Goal: Task Accomplishment & Management: Manage account settings

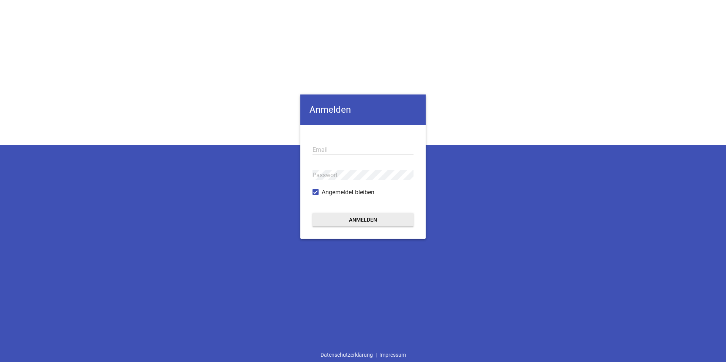
type input "[EMAIL_ADDRESS][DOMAIN_NAME]"
click at [347, 218] on button "Anmelden" at bounding box center [362, 220] width 101 height 14
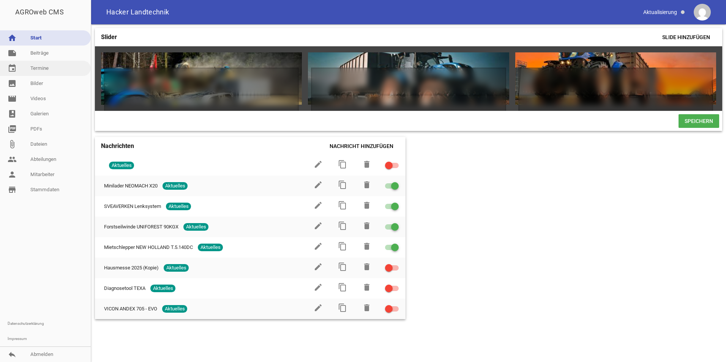
click at [41, 71] on link "event Termine" at bounding box center [45, 68] width 91 height 15
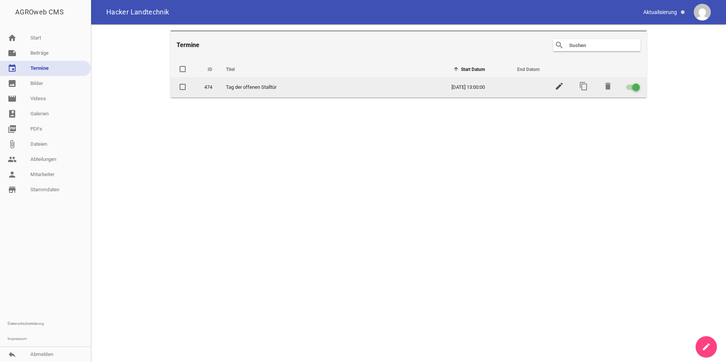
click at [558, 87] on icon "edit" at bounding box center [559, 86] width 9 height 9
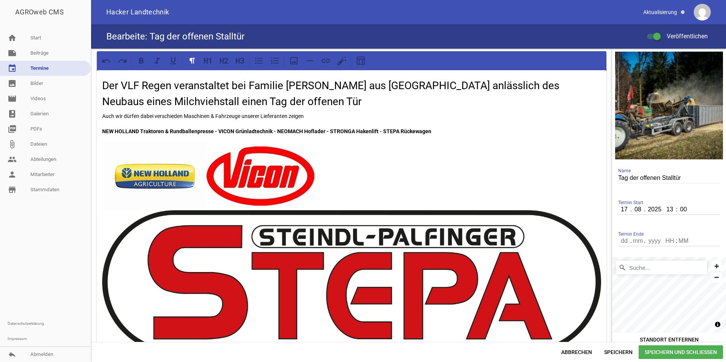
scroll to position [55, 0]
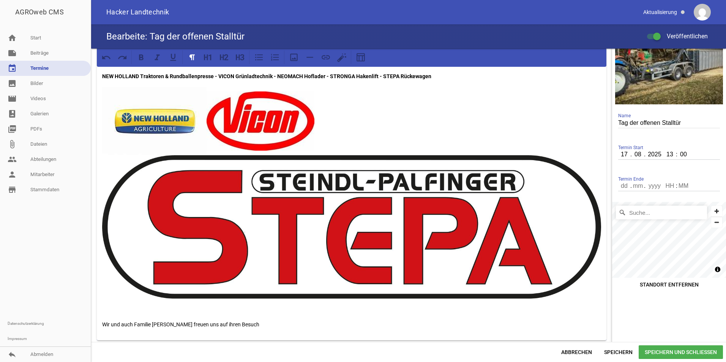
click at [353, 128] on p at bounding box center [351, 193] width 499 height 212
click at [363, 139] on p at bounding box center [351, 193] width 499 height 212
click at [385, 131] on p at bounding box center [351, 193] width 499 height 212
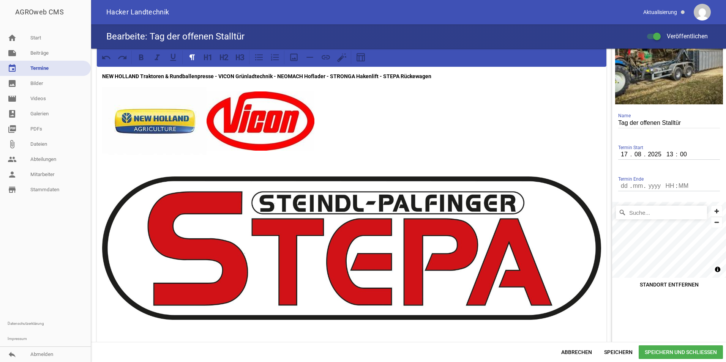
click at [670, 355] on span "Speichern und Schließen" at bounding box center [680, 352] width 84 height 14
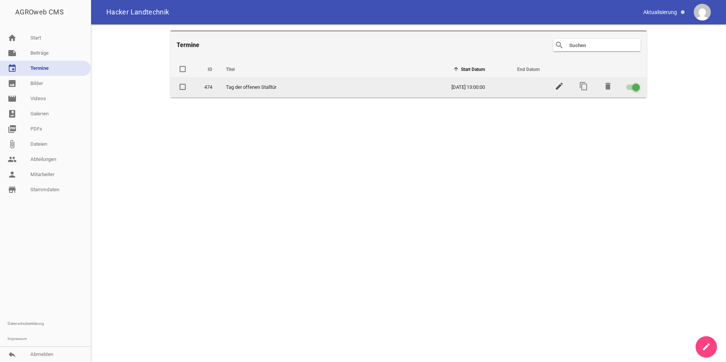
click at [561, 90] on icon "edit" at bounding box center [559, 86] width 9 height 9
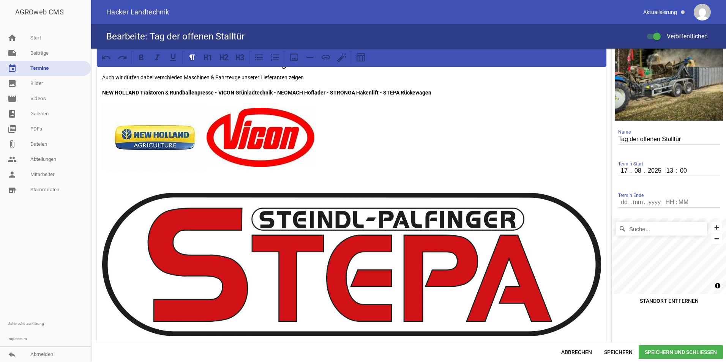
scroll to position [38, 0]
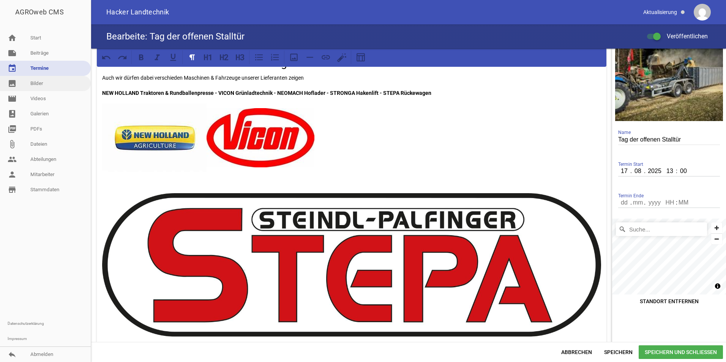
click at [36, 80] on link "image Bilder" at bounding box center [45, 83] width 91 height 15
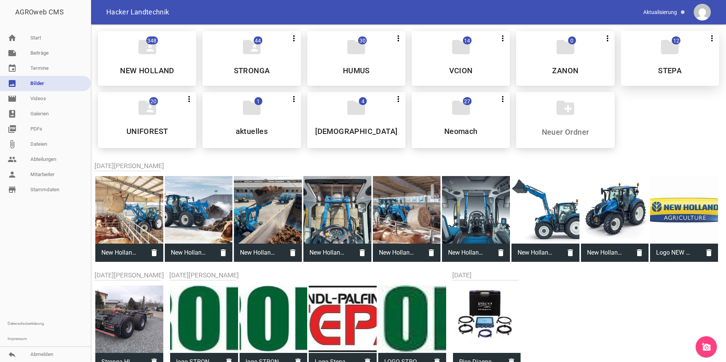
click at [634, 66] on div "folder 12 more_vert Teilen Bearbeiten Löschen STEPA" at bounding box center [670, 58] width 98 height 55
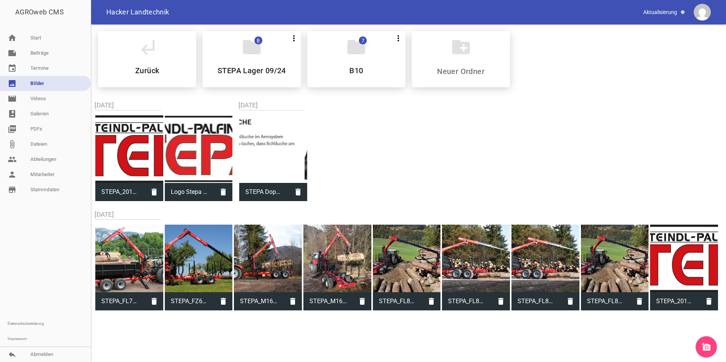
click at [197, 159] on div at bounding box center [199, 149] width 68 height 68
type input "Logo Stepa groß.JPG"
type input "149"
type input "587"
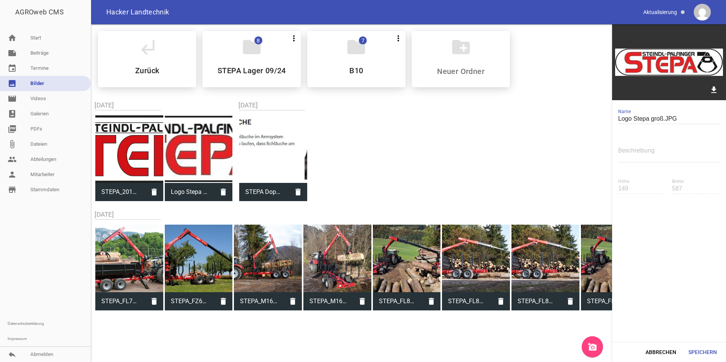
click at [129, 151] on div at bounding box center [129, 149] width 68 height 68
type input "STEPA_2015_Original_CMYK.jpg"
type input "1702"
type input "5918"
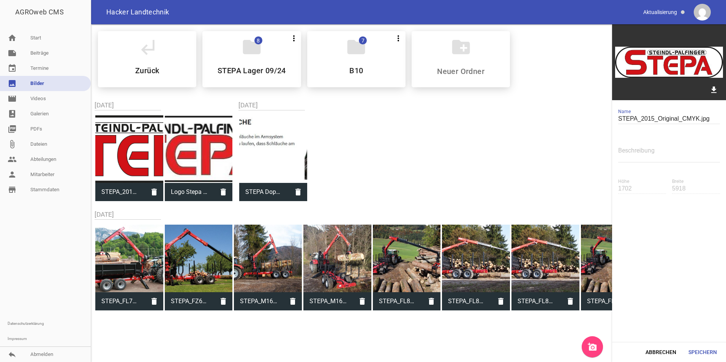
click at [186, 151] on div at bounding box center [199, 149] width 68 height 68
type input "Logo Stepa groß.JPG"
type input "149"
type input "587"
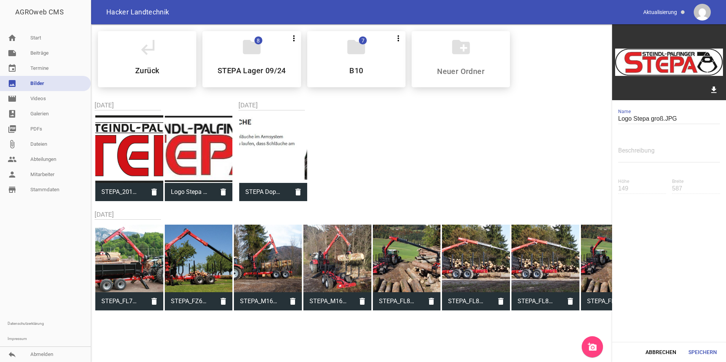
click at [143, 143] on div at bounding box center [129, 149] width 68 height 68
type input "STEPA_2015_Original_CMYK.jpg"
type input "1702"
type input "5918"
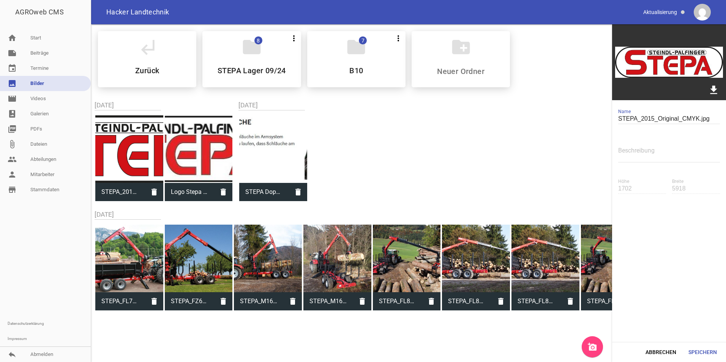
click at [717, 89] on icon "download" at bounding box center [713, 90] width 12 height 12
click at [590, 346] on icon "add_a_photo" at bounding box center [592, 346] width 9 height 9
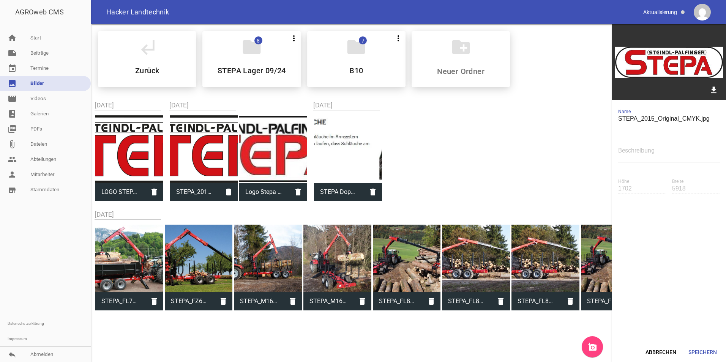
click at [215, 158] on div at bounding box center [204, 149] width 68 height 68
click at [282, 154] on div at bounding box center [273, 149] width 68 height 68
type input "Logo Stepa groß.JPG"
type input "149"
type input "587"
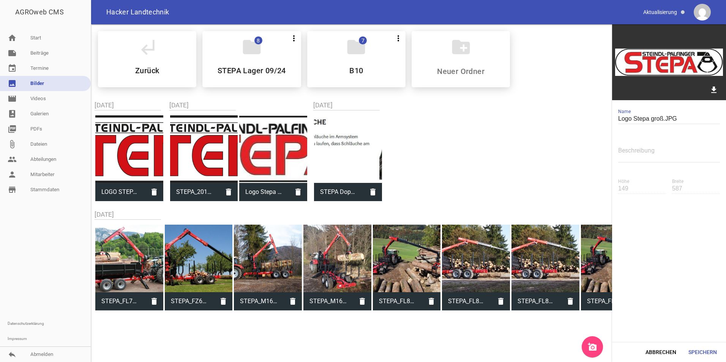
click at [139, 157] on div at bounding box center [129, 149] width 68 height 68
type input "LOGO STEPA 80.jpg"
type input "1361"
type input "4734"
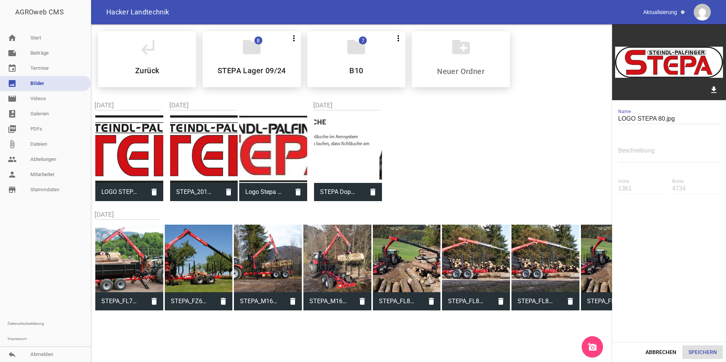
click at [694, 351] on button "Speichern" at bounding box center [702, 352] width 41 height 14
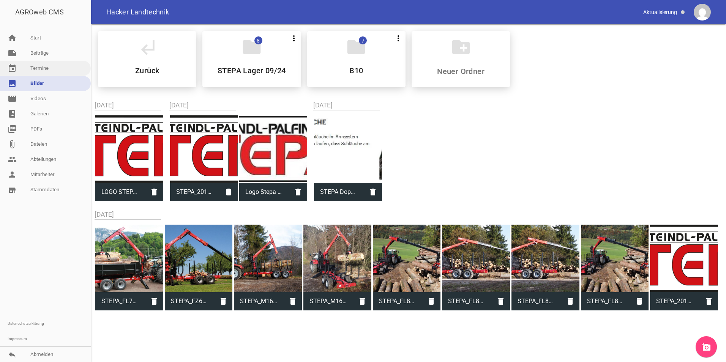
click at [45, 70] on link "event Termine" at bounding box center [45, 68] width 91 height 15
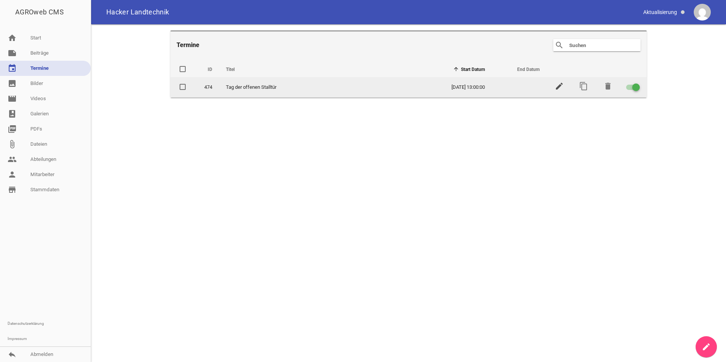
click at [558, 88] on icon "edit" at bounding box center [559, 86] width 9 height 9
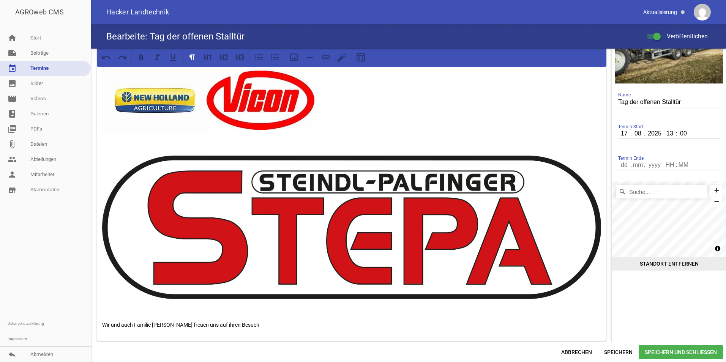
scroll to position [76, 0]
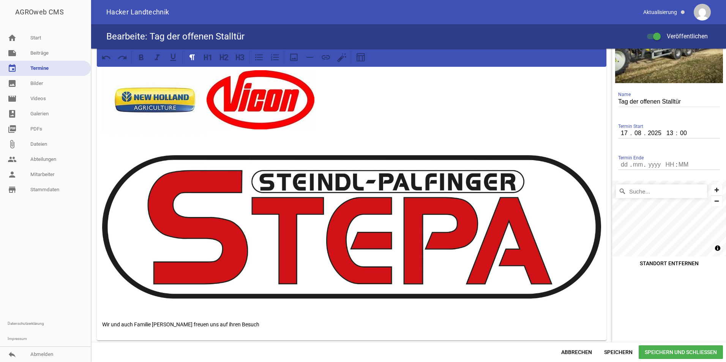
click at [597, 283] on img at bounding box center [351, 226] width 499 height 143
click at [599, 269] on div "Der VLF Regen veranstaltet bei Familie [PERSON_NAME] aus [GEOGRAPHIC_DATA] anlä…" at bounding box center [351, 167] width 509 height 347
click at [101, 320] on div "Der VLF Regen veranstaltet bei Familie [PERSON_NAME] aus [GEOGRAPHIC_DATA] anlä…" at bounding box center [351, 167] width 509 height 347
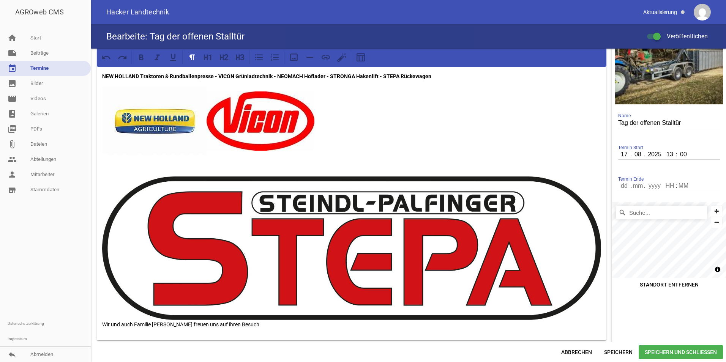
scroll to position [8, 0]
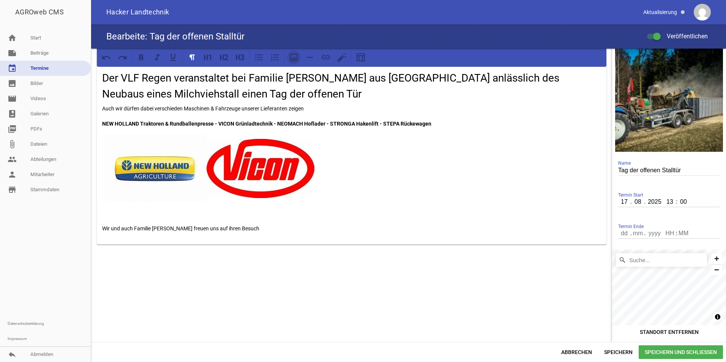
click at [295, 55] on icon at bounding box center [294, 57] width 10 height 10
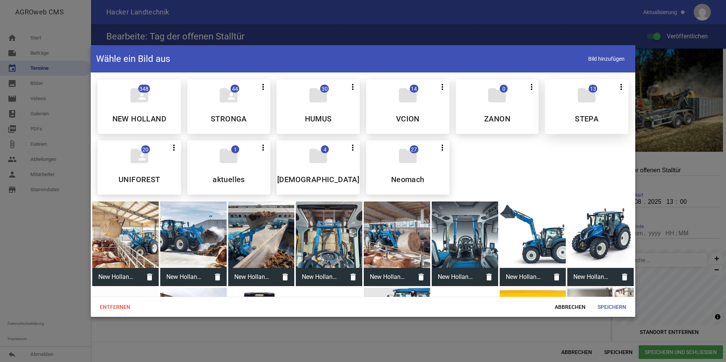
click at [570, 109] on div "folder 13 more_vert Teilen Bearbeiten Löschen STEPA" at bounding box center [586, 106] width 83 height 55
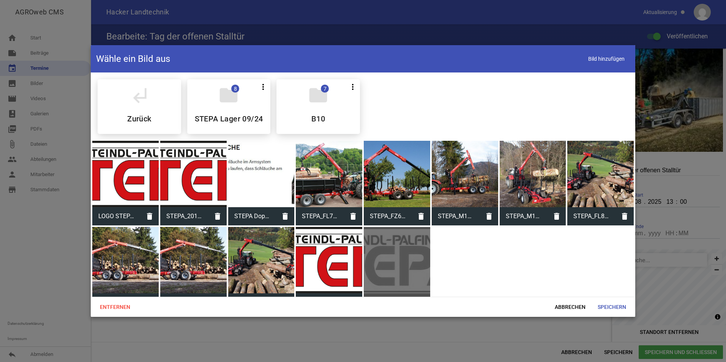
click at [125, 185] on div at bounding box center [125, 174] width 66 height 66
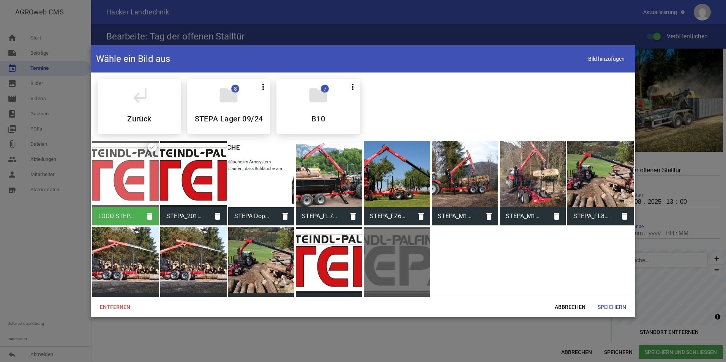
click at [125, 184] on div at bounding box center [125, 174] width 66 height 66
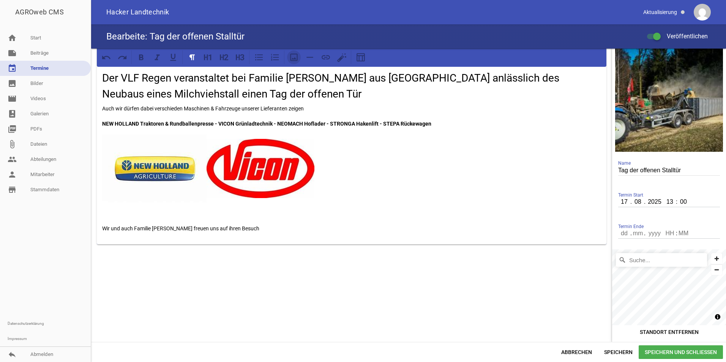
click at [291, 56] on icon at bounding box center [294, 57] width 10 height 10
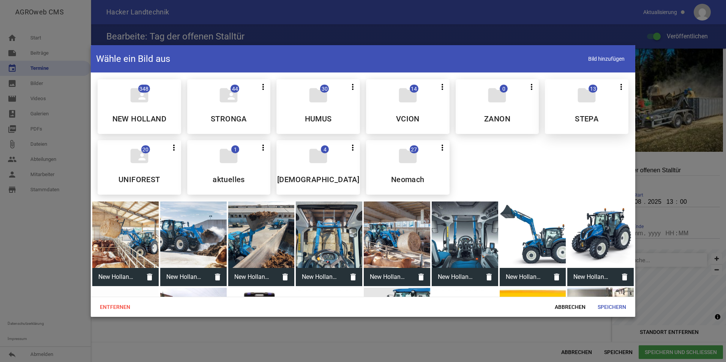
click at [580, 109] on div "folder 13 more_vert Teilen Bearbeiten Löschen STEPA" at bounding box center [586, 106] width 83 height 55
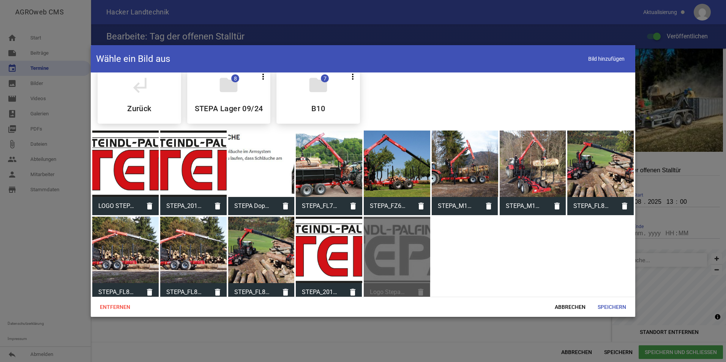
scroll to position [15, 0]
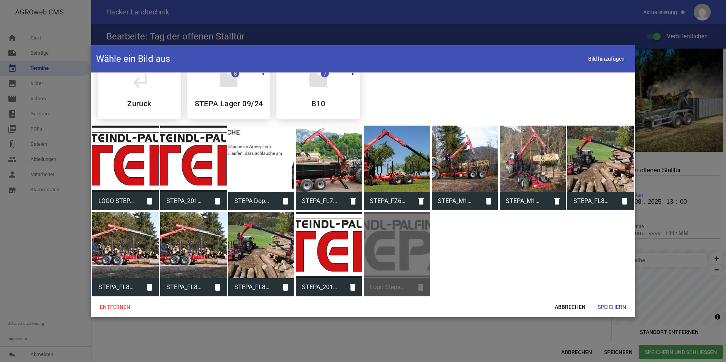
click at [317, 249] on div at bounding box center [329, 245] width 66 height 66
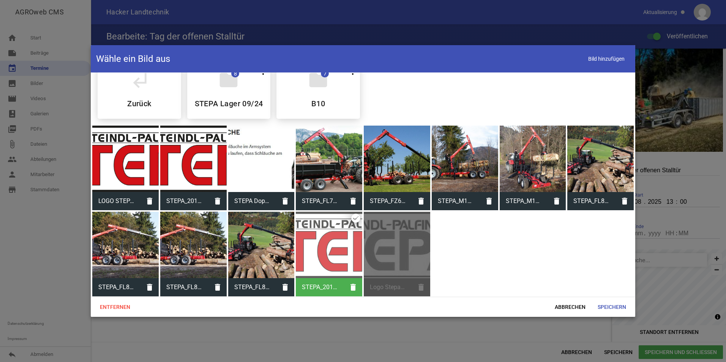
click at [129, 164] on div at bounding box center [125, 159] width 66 height 66
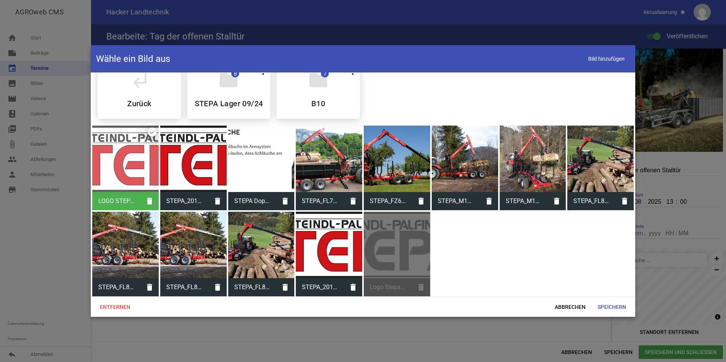
click at [129, 164] on div at bounding box center [125, 159] width 66 height 66
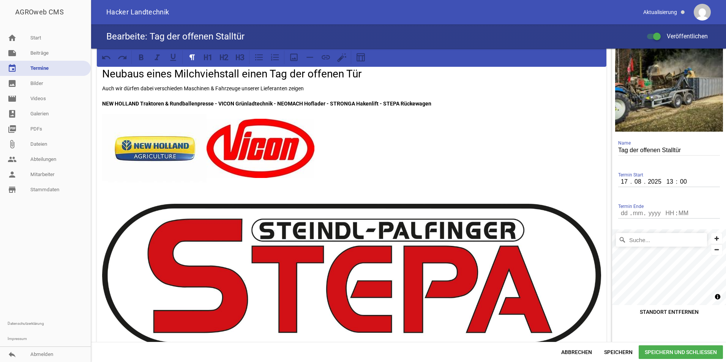
scroll to position [46, 0]
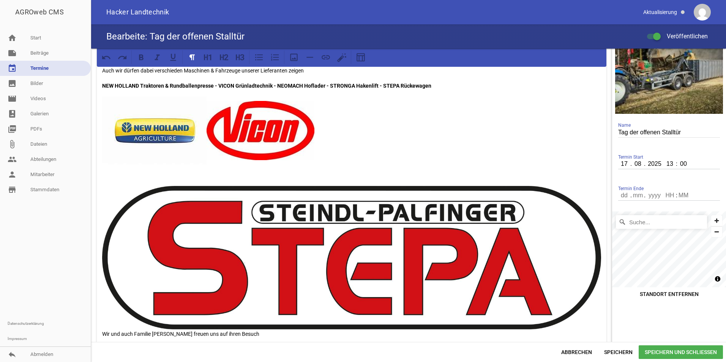
click at [688, 349] on span "Speichern und Schließen" at bounding box center [680, 352] width 84 height 14
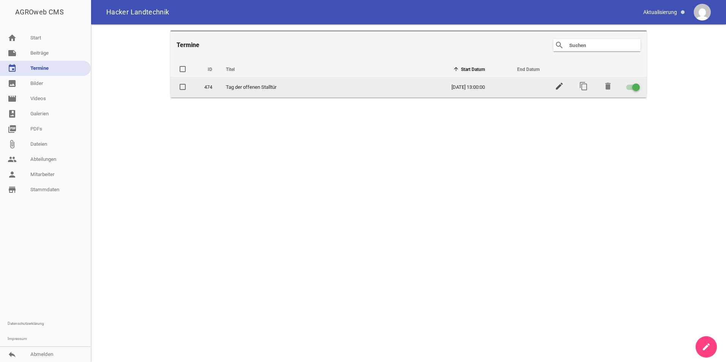
click at [558, 86] on icon "edit" at bounding box center [559, 86] width 9 height 9
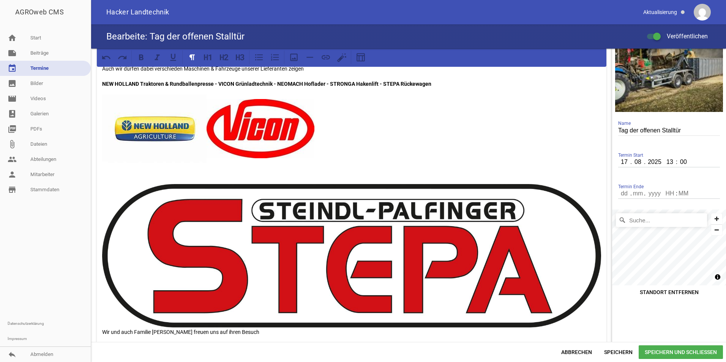
scroll to position [55, 0]
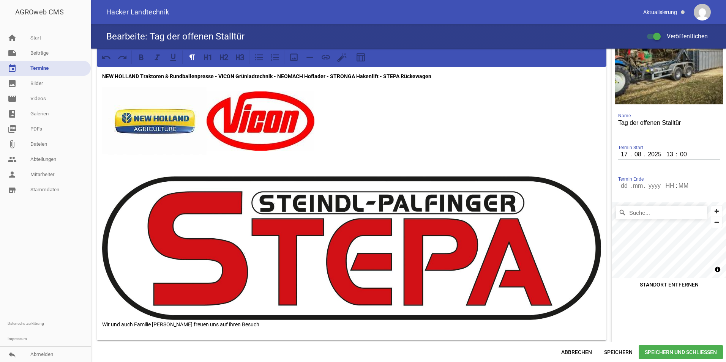
click at [597, 272] on img at bounding box center [351, 247] width 499 height 143
click at [100, 325] on div "Der VLF Regen veranstaltet bei Familie [PERSON_NAME] aus [GEOGRAPHIC_DATA] anlä…" at bounding box center [351, 177] width 509 height 325
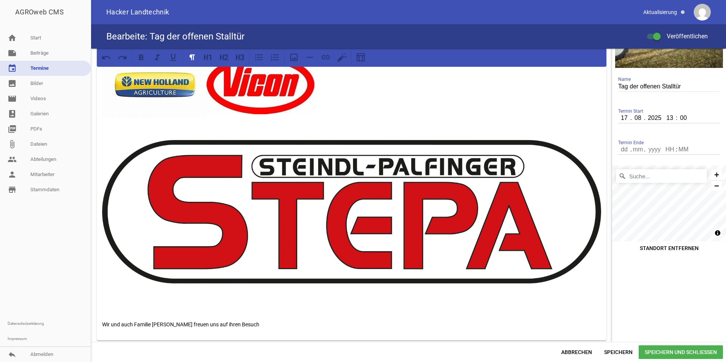
scroll to position [93, 0]
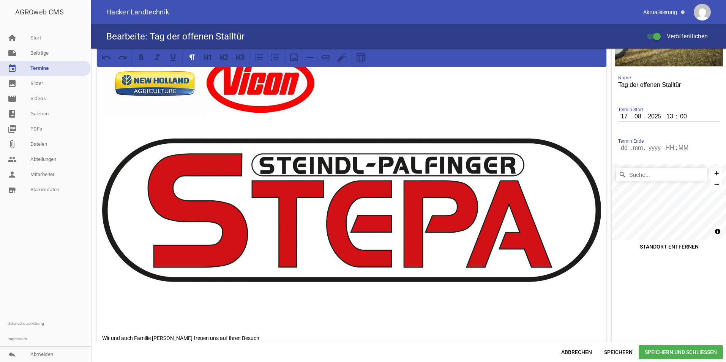
click at [663, 354] on span "Speichern und Schließen" at bounding box center [680, 352] width 84 height 14
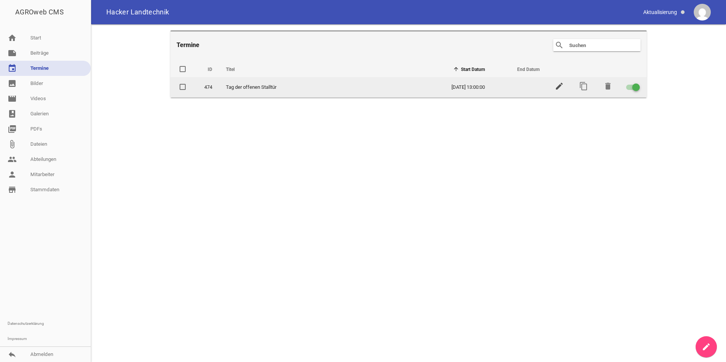
click at [558, 87] on icon "edit" at bounding box center [559, 86] width 9 height 9
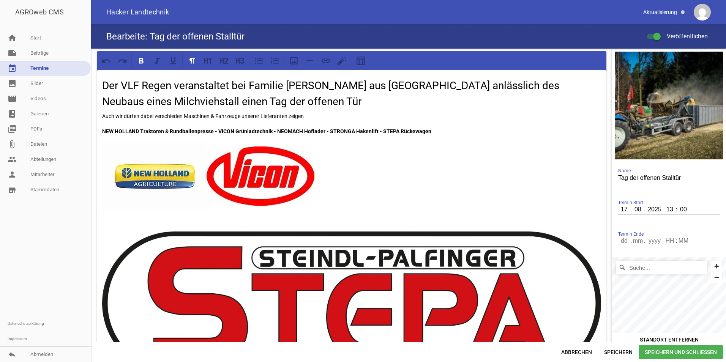
click at [213, 130] on strong "NEW HOLLAND Traktoren & Rundballenpresse - VICON Grünladtechnik - NEOMACH Hofla…" at bounding box center [266, 131] width 329 height 6
click at [660, 354] on span "Speichern und Schließen" at bounding box center [680, 352] width 84 height 14
